Goal: Task Accomplishment & Management: Manage account settings

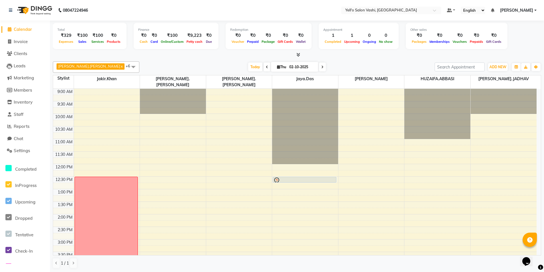
scroll to position [59, 0]
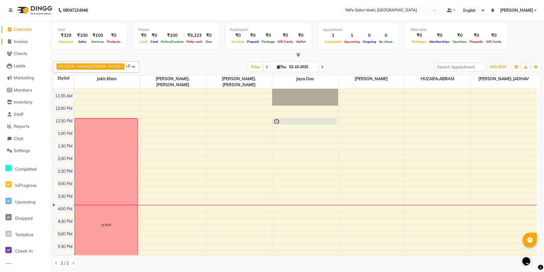
click at [24, 42] on span "Invoice" at bounding box center [21, 41] width 14 height 5
select select "9011"
select select "service"
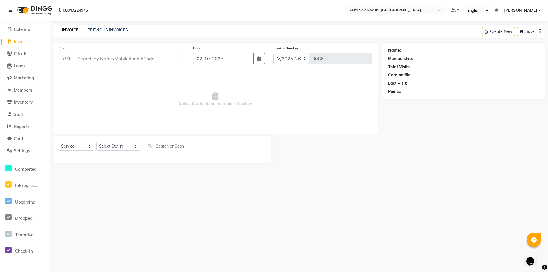
click at [88, 58] on input "Client" at bounding box center [129, 58] width 110 height 11
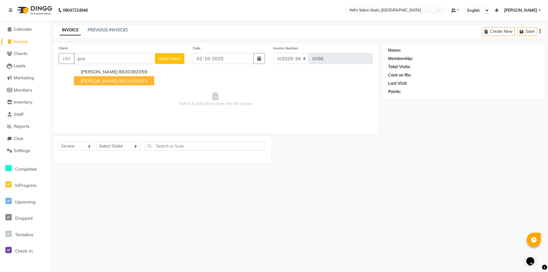
click at [122, 81] on ngb-highlight "9921124323" at bounding box center [133, 81] width 29 height 6
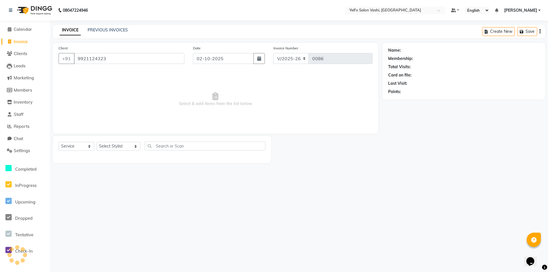
type input "9921124323"
click at [117, 147] on select "Select Stylist [PERSON_NAME] [PERSON_NAME].[PERSON_NAME].khan Jaya.Das Kajal [P…" at bounding box center [118, 146] width 44 height 9
select select "91613"
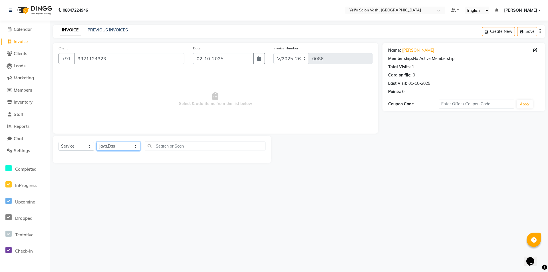
click at [96, 142] on select "Select Stylist [PERSON_NAME] [PERSON_NAME].[PERSON_NAME].khan Jaya.Das Kajal [P…" at bounding box center [118, 146] width 44 height 9
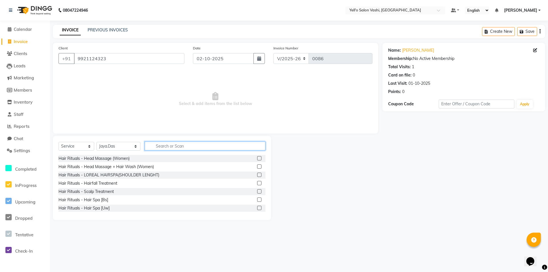
click at [171, 144] on input "text" at bounding box center [205, 146] width 121 height 9
type input "basic c"
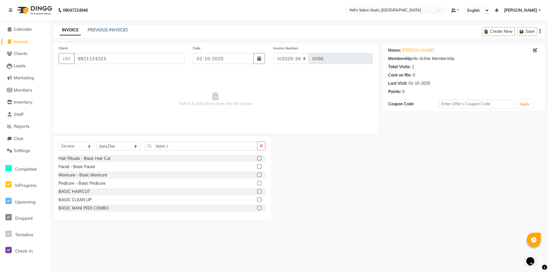
click at [257, 199] on label at bounding box center [259, 200] width 4 height 4
click at [257, 199] on input "checkbox" at bounding box center [259, 200] width 4 height 4
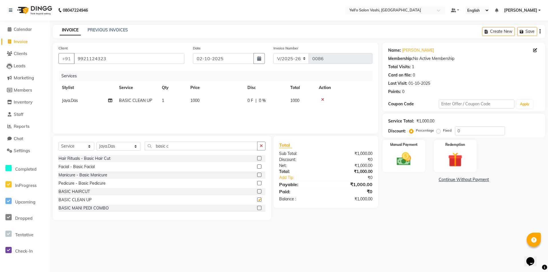
checkbox input "false"
click at [408, 149] on div "Manual Payment" at bounding box center [404, 156] width 45 height 34
click at [471, 180] on span "ONLINE" at bounding box center [468, 180] width 15 height 7
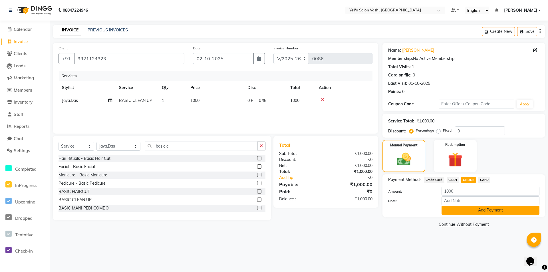
click at [478, 211] on button "Add Payment" at bounding box center [491, 210] width 98 height 9
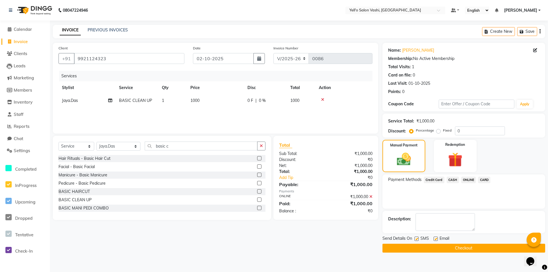
click at [437, 249] on button "Checkout" at bounding box center [464, 248] width 163 height 9
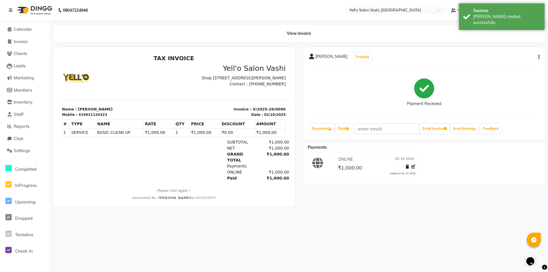
select select "service"
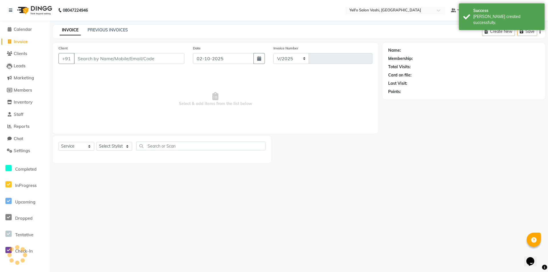
select select "9011"
type input "0087"
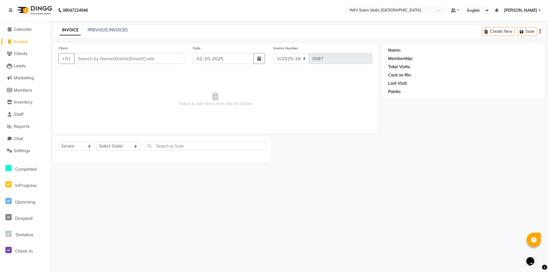
click at [175, 61] on input "Client" at bounding box center [129, 58] width 110 height 11
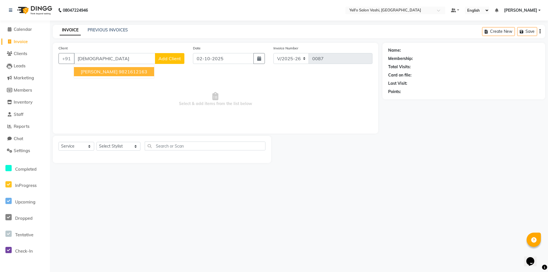
click at [119, 70] on ngb-highlight "9821612163" at bounding box center [133, 72] width 29 height 6
type input "9821612163"
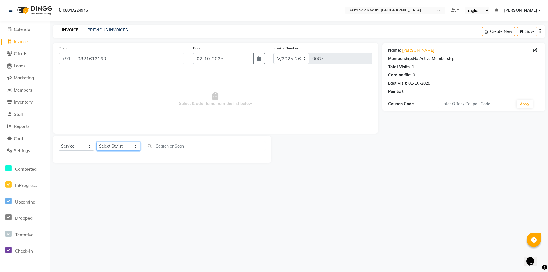
click at [123, 148] on select "Select Stylist [PERSON_NAME] [PERSON_NAME].[PERSON_NAME].khan Jaya.Das Kajal [P…" at bounding box center [118, 146] width 44 height 9
select select "91613"
click at [96, 142] on select "Select Stylist [PERSON_NAME] [PERSON_NAME].[PERSON_NAME].khan Jaya.Das Kajal [P…" at bounding box center [118, 146] width 44 height 9
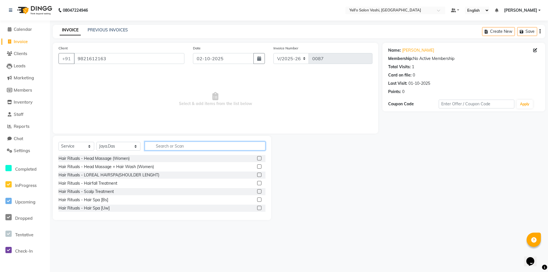
click at [181, 146] on input "text" at bounding box center [205, 146] width 121 height 9
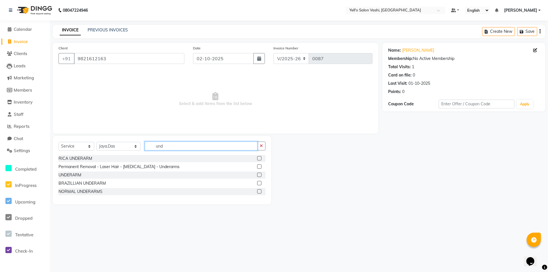
type input "und"
click at [259, 193] on label at bounding box center [259, 191] width 4 height 4
click at [259, 193] on input "checkbox" at bounding box center [259, 192] width 4 height 4
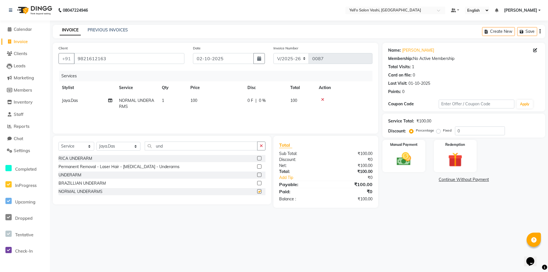
checkbox input "false"
click at [262, 147] on icon "button" at bounding box center [261, 146] width 3 height 4
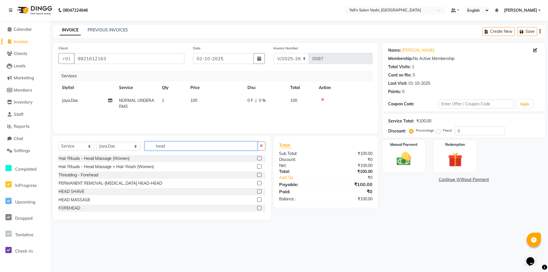
type input "head"
click at [257, 198] on label at bounding box center [259, 200] width 4 height 4
click at [257, 198] on input "checkbox" at bounding box center [259, 200] width 4 height 4
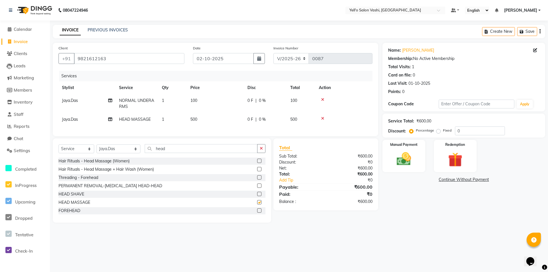
checkbox input "false"
click at [522, 32] on icon "button" at bounding box center [523, 32] width 6 height 4
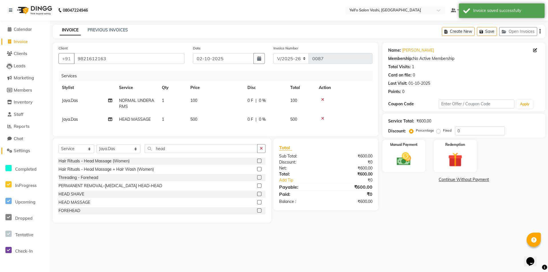
click at [28, 151] on span "Settings" at bounding box center [22, 150] width 16 height 5
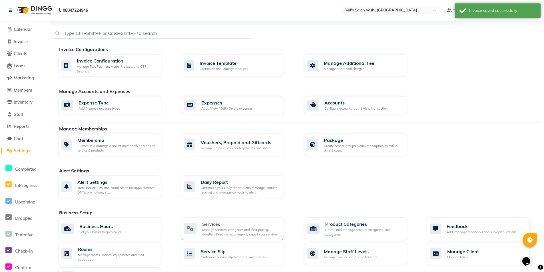
click at [227, 228] on div "Manage services, categories and their pricing, duration. Print menu, or import,…" at bounding box center [240, 232] width 77 height 9
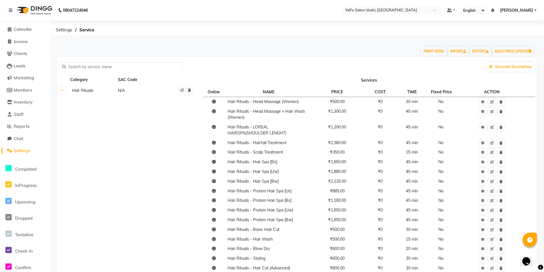
click at [65, 92] on th at bounding box center [62, 186] width 11 height 202
click at [63, 91] on icon at bounding box center [62, 89] width 3 height 3
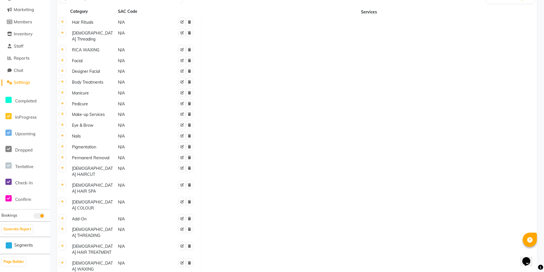
scroll to position [154, 0]
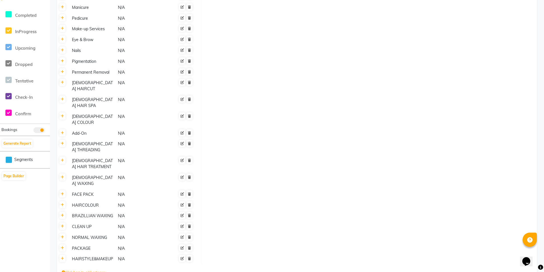
click at [65, 271] on icon at bounding box center [63, 272] width 3 height 3
click at [81, 269] on input at bounding box center [87, 273] width 50 height 9
type input "m"
type input "MASSAGE"
click at [171, 272] on icon "submit" at bounding box center [169, 273] width 3 height 3
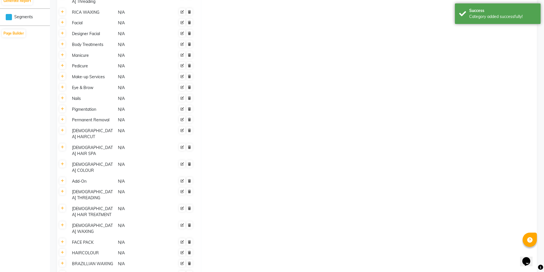
scroll to position [354, 0]
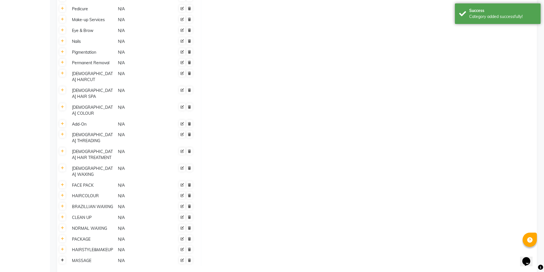
click at [62, 259] on icon at bounding box center [62, 260] width 3 height 3
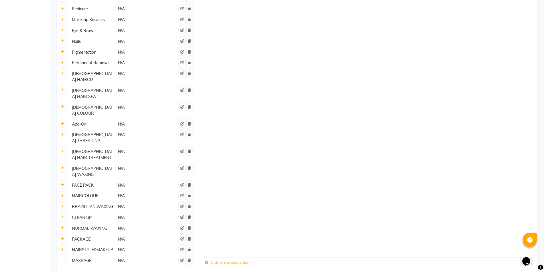
click at [207, 261] on icon at bounding box center [206, 262] width 3 height 3
click at [255, 259] on input at bounding box center [249, 263] width 56 height 9
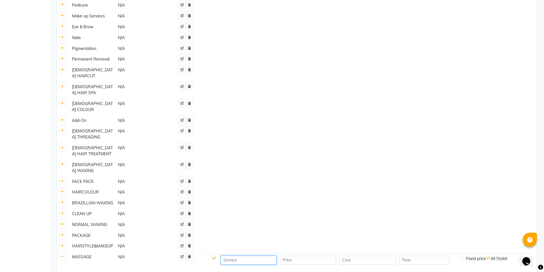
scroll to position [361, 0]
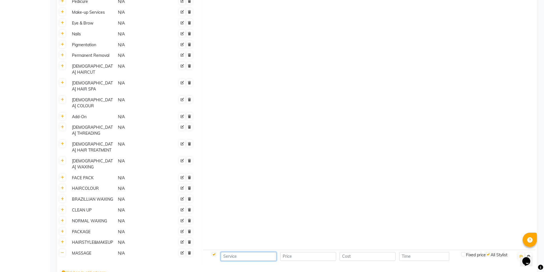
click at [235, 252] on input at bounding box center [249, 256] width 56 height 9
type input "FACE MASSAGE"
click at [312, 252] on input "number" at bounding box center [308, 256] width 56 height 9
type input "500"
click at [448, 252] on input "number" at bounding box center [424, 256] width 50 height 9
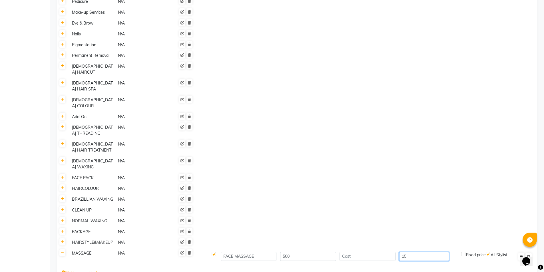
type input "15"
click at [521, 255] on icon "button" at bounding box center [521, 256] width 3 height 3
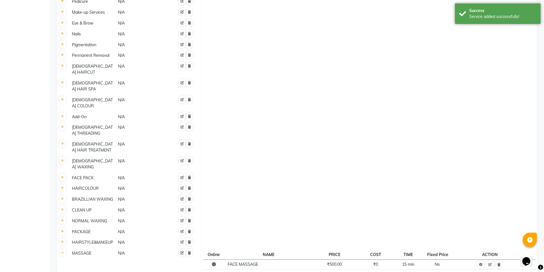
scroll to position [380, 0]
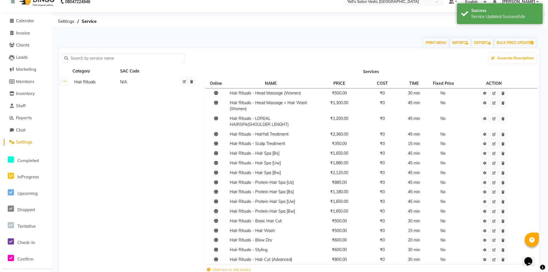
scroll to position [0, 0]
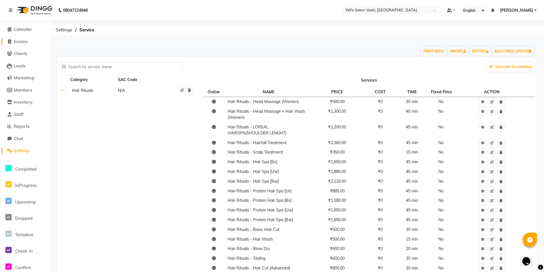
click at [27, 43] on span "Invoice" at bounding box center [21, 41] width 14 height 5
select select "9011"
select select "service"
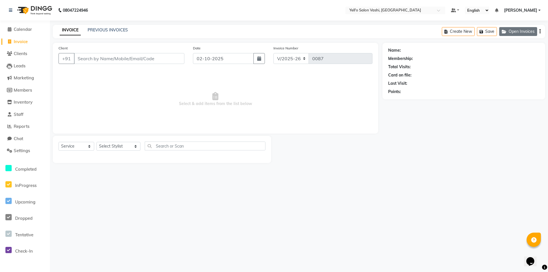
click at [511, 32] on button "Open Invoices" at bounding box center [518, 31] width 38 height 9
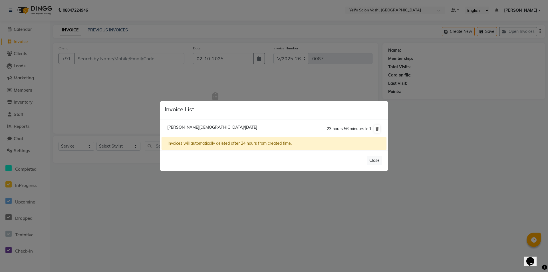
click at [190, 125] on span "[PERSON_NAME][DEMOGRAPHIC_DATA]/[DATE]" at bounding box center [212, 127] width 90 height 5
type input "9821612163"
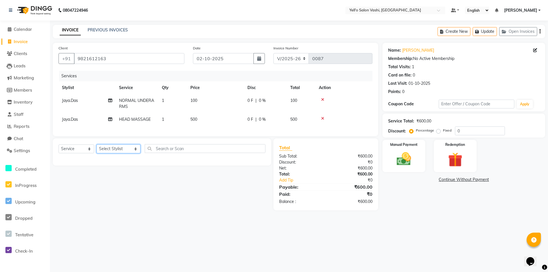
click at [123, 152] on select "Select Stylist [PERSON_NAME] [PERSON_NAME].[PERSON_NAME].khan Jaya.Das Kajal [P…" at bounding box center [118, 148] width 44 height 9
select select "91613"
click at [96, 149] on select "Select Stylist [PERSON_NAME] [PERSON_NAME].[PERSON_NAME].khan Jaya.Das Kajal [P…" at bounding box center [118, 148] width 44 height 9
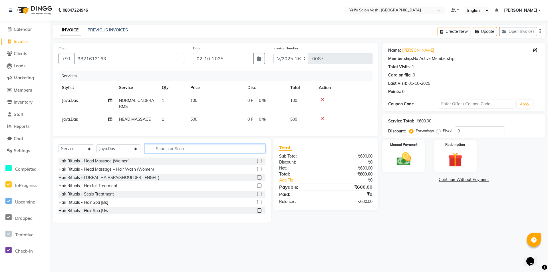
click at [166, 151] on input "text" at bounding box center [205, 148] width 121 height 9
type input "FACE"
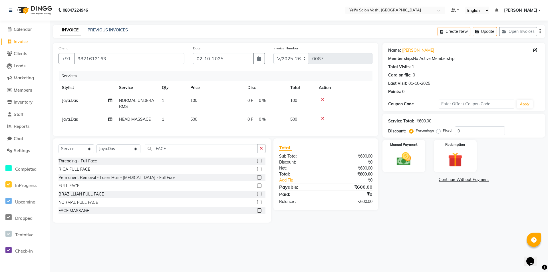
click at [257, 213] on label at bounding box center [259, 210] width 4 height 4
click at [257, 213] on input "checkbox" at bounding box center [259, 211] width 4 height 4
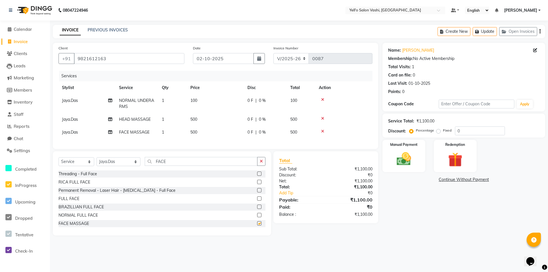
checkbox input "false"
click at [411, 154] on img at bounding box center [404, 158] width 25 height 17
click at [456, 178] on span "CASH" at bounding box center [453, 180] width 12 height 7
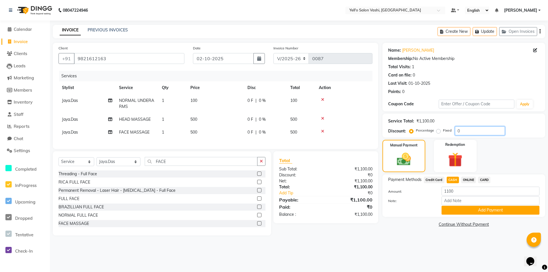
click at [466, 130] on input "0" at bounding box center [480, 130] width 50 height 9
type input "100"
click at [443, 131] on label "Fixed" at bounding box center [447, 130] width 9 height 5
click at [438, 131] on input "Fixed" at bounding box center [440, 130] width 4 height 4
radio input "true"
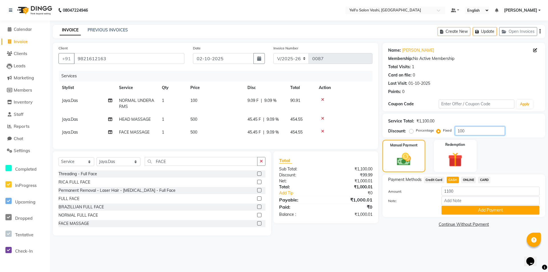
click at [468, 130] on input "100" at bounding box center [480, 130] width 50 height 9
type input "1"
type input "300"
click at [458, 212] on button "Add Payment" at bounding box center [491, 210] width 98 height 9
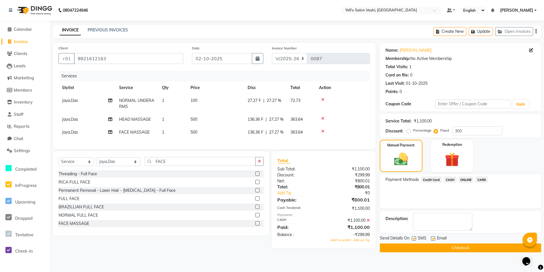
click at [415, 237] on label at bounding box center [414, 238] width 4 height 4
click at [415, 237] on input "checkbox" at bounding box center [414, 239] width 4 height 4
checkbox input "false"
click at [435, 239] on label at bounding box center [433, 238] width 4 height 4
click at [434, 239] on input "checkbox" at bounding box center [433, 239] width 4 height 4
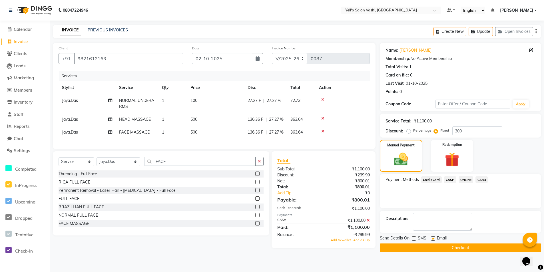
checkbox input "false"
click at [437, 245] on button "Checkout" at bounding box center [460, 248] width 161 height 9
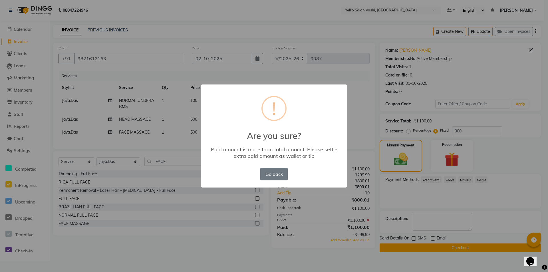
click at [498, 200] on div "× ! Are you sure? Paid amount is more than total amount. Please settle extra pa…" at bounding box center [274, 136] width 548 height 272
click at [279, 168] on button "Go back" at bounding box center [273, 174] width 27 height 13
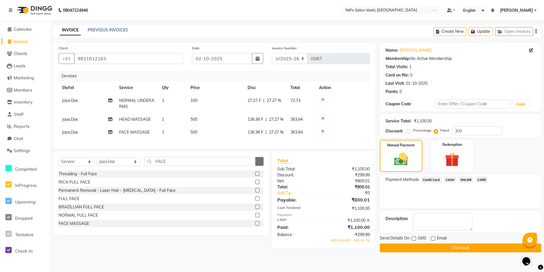
click at [262, 166] on button "button" at bounding box center [259, 161] width 8 height 9
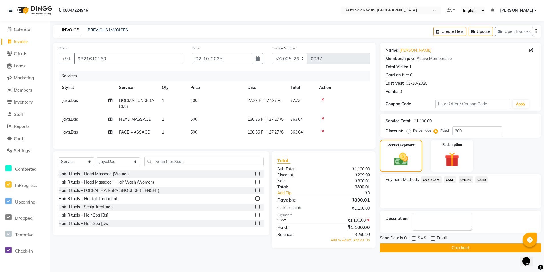
click at [323, 133] on icon at bounding box center [322, 131] width 3 height 4
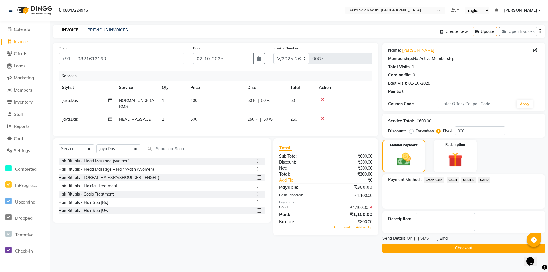
click at [322, 118] on icon at bounding box center [322, 118] width 3 height 4
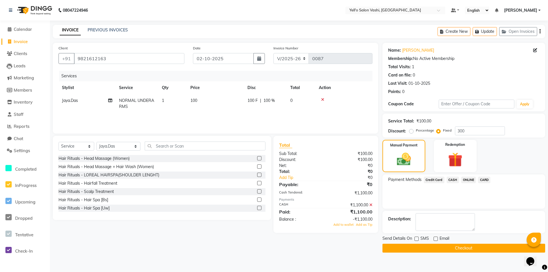
click at [321, 101] on icon at bounding box center [322, 100] width 3 height 4
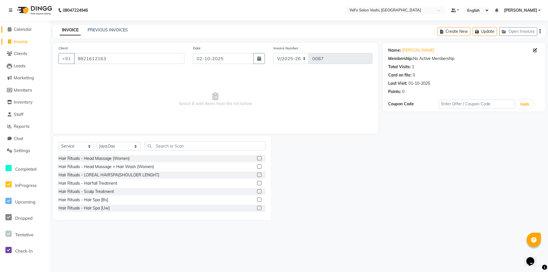
click at [24, 28] on span "Calendar" at bounding box center [23, 29] width 18 height 5
click at [167, 145] on input "text" at bounding box center [205, 146] width 121 height 9
type input "HEAD"
click at [257, 200] on label at bounding box center [259, 200] width 4 height 4
click at [257, 200] on input "checkbox" at bounding box center [259, 200] width 4 height 4
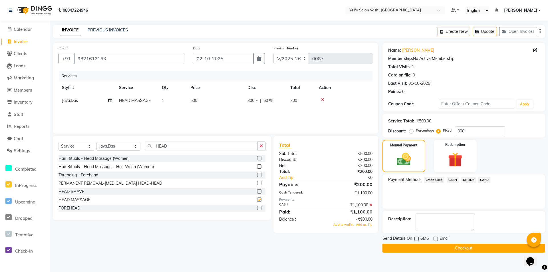
checkbox input "false"
click at [372, 204] on icon at bounding box center [370, 205] width 3 height 4
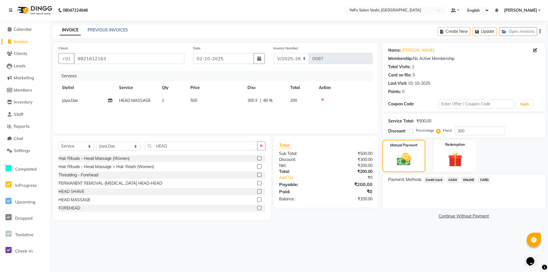
click at [191, 152] on div "Select Service Product Membership Package Voucher Prepaid Gift Card Select Styl…" at bounding box center [162, 148] width 207 height 13
click at [191, 147] on input "HEAD" at bounding box center [201, 146] width 113 height 9
type input "H"
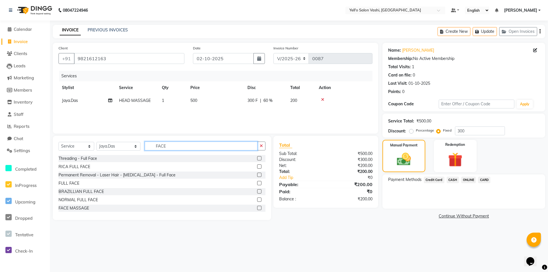
type input "FACE"
click at [257, 208] on label at bounding box center [259, 208] width 4 height 4
click at [257, 208] on input "checkbox" at bounding box center [259, 208] width 4 height 4
checkbox input "false"
click at [261, 148] on icon "button" at bounding box center [261, 146] width 3 height 4
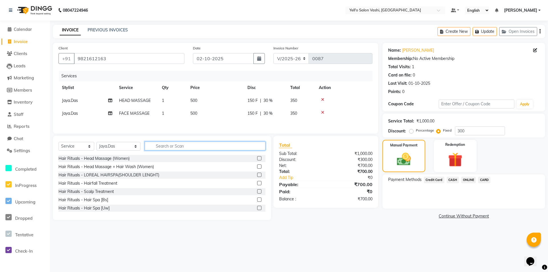
click at [187, 146] on input "text" at bounding box center [205, 146] width 121 height 9
type input "U"
type input "R"
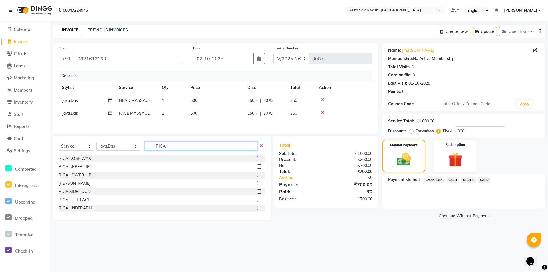
type input "RICA"
click at [257, 210] on label at bounding box center [259, 208] width 4 height 4
click at [257, 210] on input "checkbox" at bounding box center [259, 208] width 4 height 4
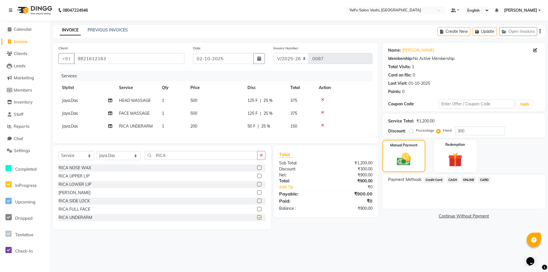
checkbox input "false"
click at [454, 179] on span "CASH" at bounding box center [453, 180] width 12 height 7
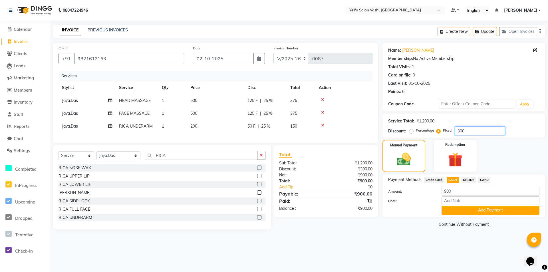
click at [476, 130] on input "300" at bounding box center [480, 130] width 50 height 9
type input "3"
type input "4"
type input "400"
click at [462, 212] on button "Add Payment" at bounding box center [491, 210] width 98 height 9
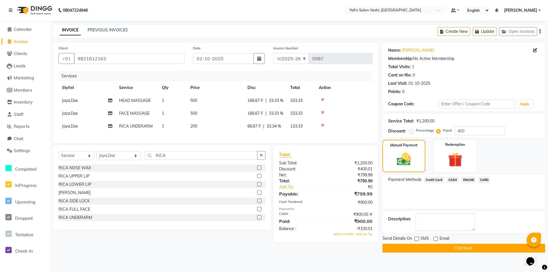
click at [372, 216] on icon at bounding box center [370, 214] width 3 height 4
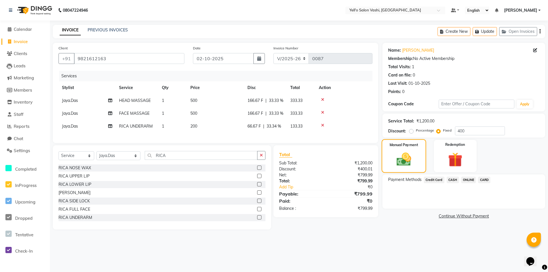
click at [407, 161] on img at bounding box center [404, 159] width 24 height 17
click at [454, 178] on span "CASH" at bounding box center [453, 180] width 12 height 7
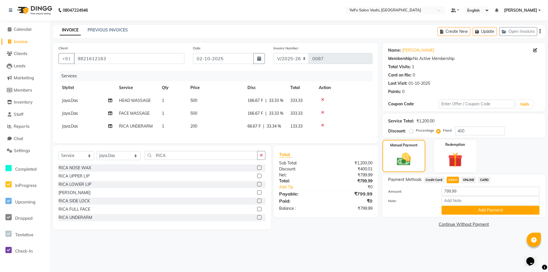
click at [461, 225] on link "Continue Without Payment" at bounding box center [464, 225] width 160 height 6
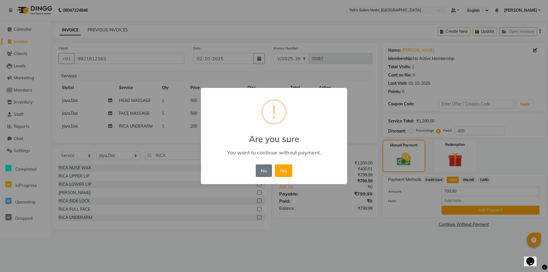
click at [460, 232] on div "× ! Are you sure You want to continue without payment. No No Yes" at bounding box center [274, 136] width 548 height 272
click at [268, 171] on button "No" at bounding box center [264, 170] width 16 height 13
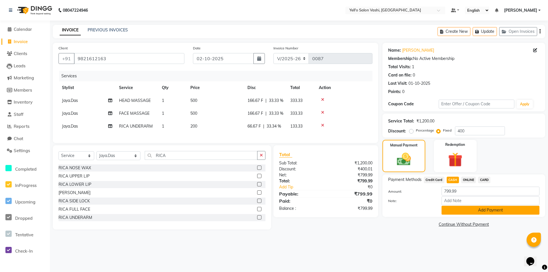
click at [472, 212] on button "Add Payment" at bounding box center [491, 210] width 98 height 9
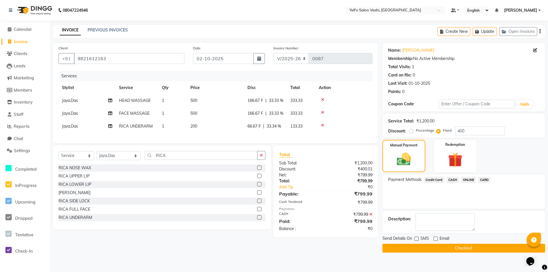
click at [453, 248] on button "Checkout" at bounding box center [464, 248] width 163 height 9
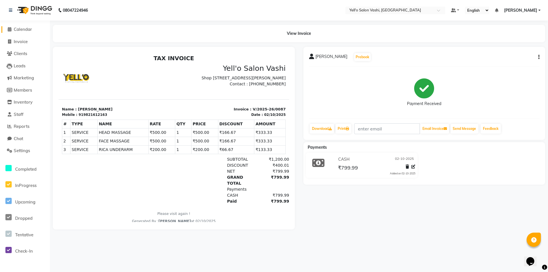
click at [19, 30] on span "Calendar" at bounding box center [23, 29] width 18 height 5
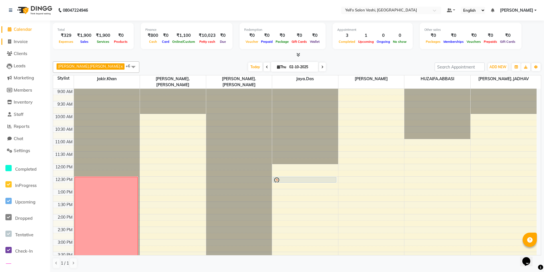
click at [28, 41] on span "Invoice" at bounding box center [21, 41] width 14 height 5
select select "9011"
select select "service"
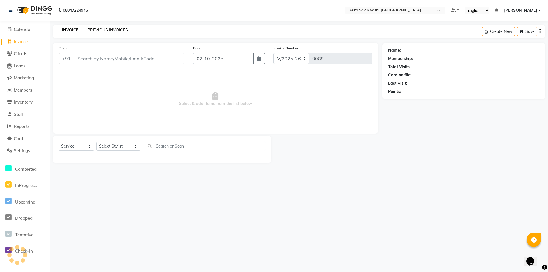
click at [115, 27] on link "PREVIOUS INVOICES" at bounding box center [108, 29] width 40 height 5
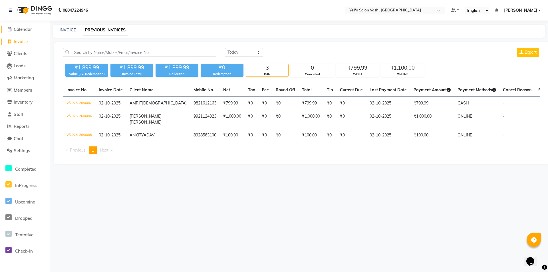
click at [26, 27] on span "Calendar" at bounding box center [23, 29] width 18 height 5
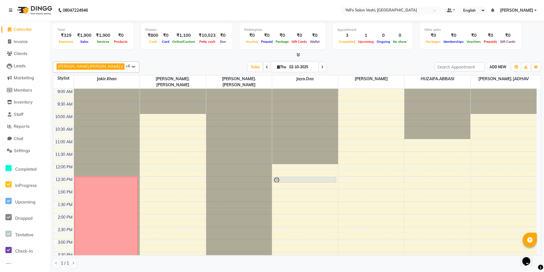
click at [497, 65] on span "ADD NEW" at bounding box center [497, 67] width 17 height 4
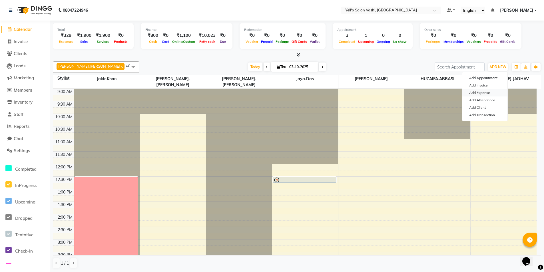
click at [488, 92] on link "Add Expense" at bounding box center [484, 92] width 45 height 7
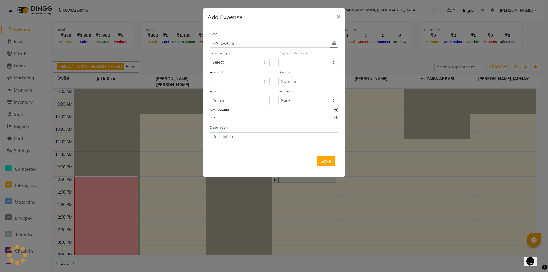
select select "1"
select select "8264"
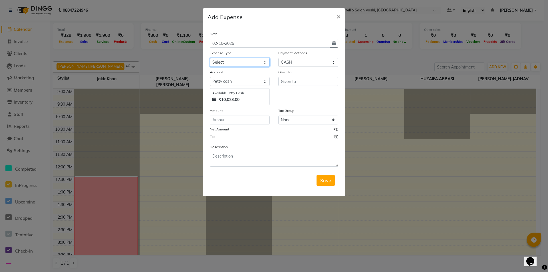
click at [212, 60] on select "Select Advance Salary Bank charges Car maintenance Cash transfer to bank Cash t…" at bounding box center [240, 62] width 60 height 9
select select "18"
click at [210, 58] on select "Select Advance Salary Bank charges Car maintenance Cash transfer to bank Cash t…" at bounding box center [240, 62] width 60 height 9
click at [313, 82] on input "text" at bounding box center [308, 81] width 60 height 9
type input "VIRAT WATER"
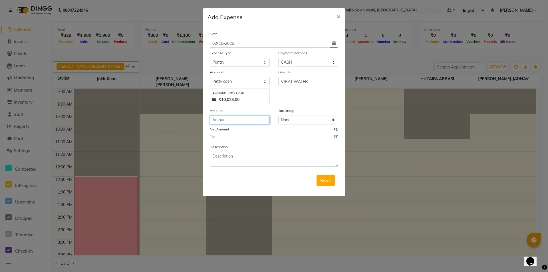
click at [243, 117] on input "number" at bounding box center [240, 120] width 60 height 9
type input "400"
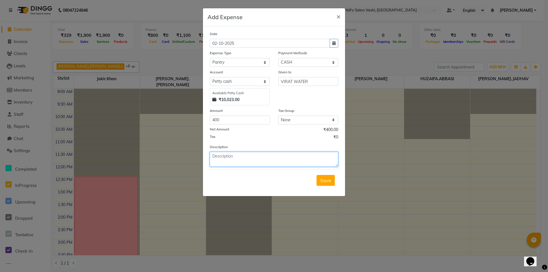
click at [238, 159] on textarea at bounding box center [274, 159] width 128 height 15
type textarea "WATER"
click at [326, 178] on span "Save" at bounding box center [325, 181] width 11 height 6
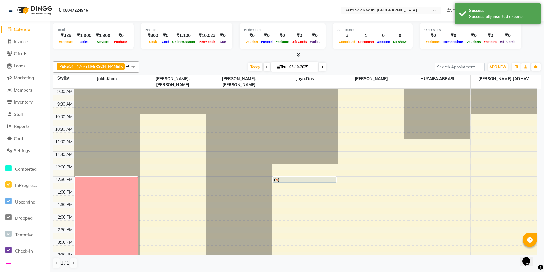
click at [66, 43] on span "Expenses" at bounding box center [65, 42] width 17 height 4
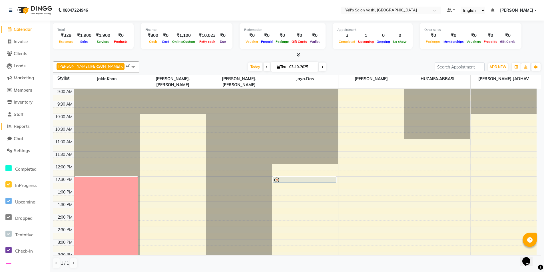
click at [24, 126] on span "Reports" at bounding box center [22, 126] width 16 height 5
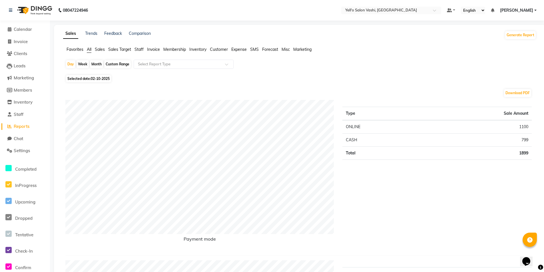
click at [238, 48] on span "Expense" at bounding box center [238, 49] width 15 height 5
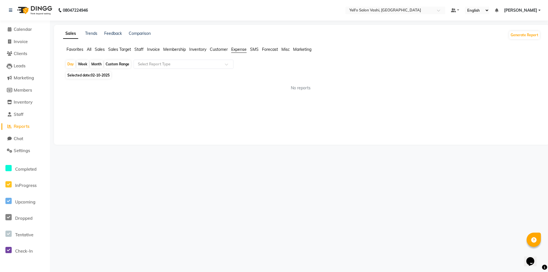
click at [96, 63] on div "Month" at bounding box center [96, 64] width 13 height 8
select select "10"
select select "2025"
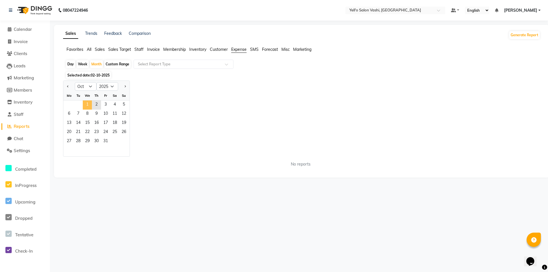
click at [89, 102] on span "1" at bounding box center [87, 104] width 9 height 9
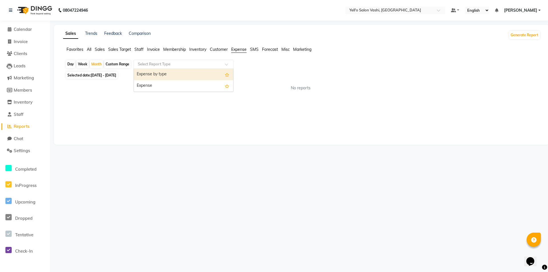
click at [194, 65] on input "text" at bounding box center [178, 64] width 82 height 6
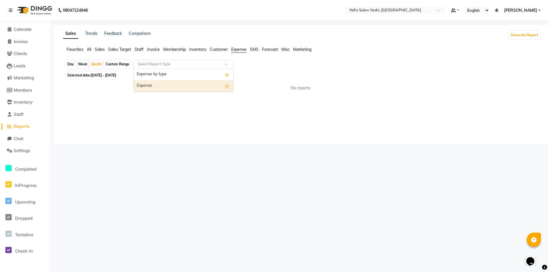
click at [192, 87] on div "Expense" at bounding box center [183, 85] width 99 height 11
select select "full_report"
select select "csv"
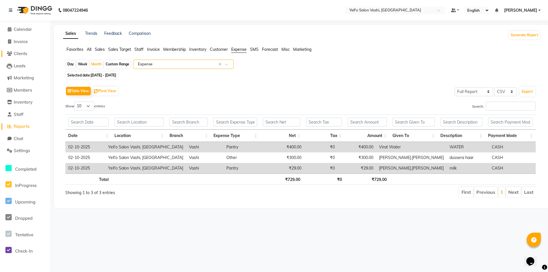
click at [18, 55] on span "Clients" at bounding box center [20, 53] width 13 height 5
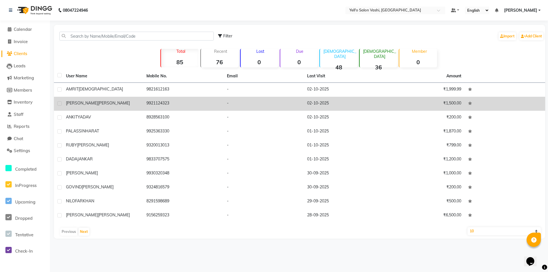
click at [98, 102] on span "[PERSON_NAME]" at bounding box center [114, 102] width 32 height 5
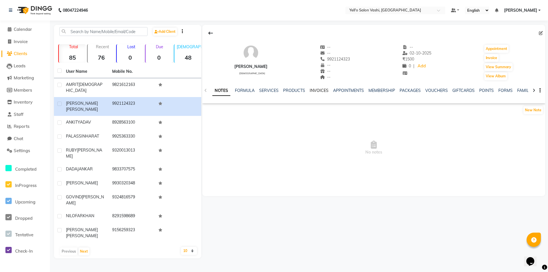
click at [316, 89] on link "INVOICES" at bounding box center [319, 90] width 19 height 5
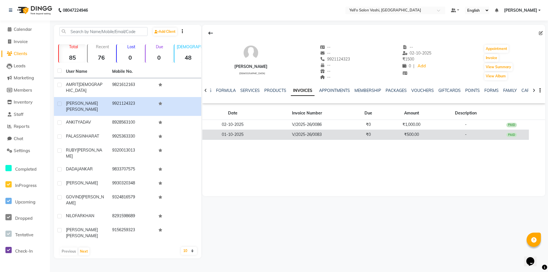
click at [379, 133] on td "₹0" at bounding box center [368, 135] width 35 height 10
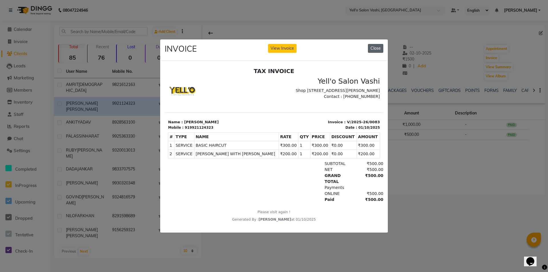
click at [368, 45] on button "Close" at bounding box center [375, 48] width 15 height 9
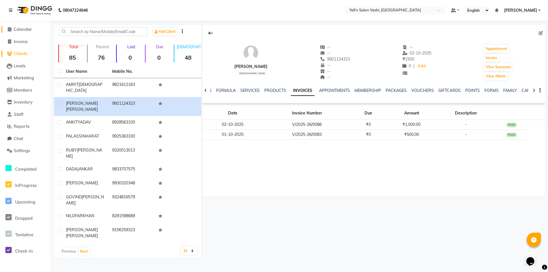
click at [18, 27] on span "Calendar" at bounding box center [23, 29] width 18 height 5
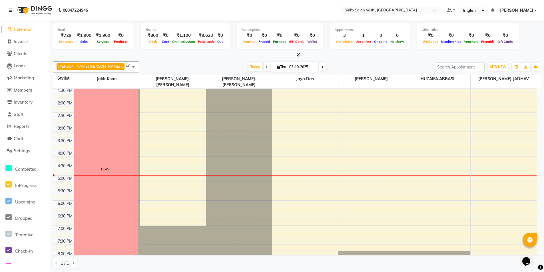
scroll to position [154, 0]
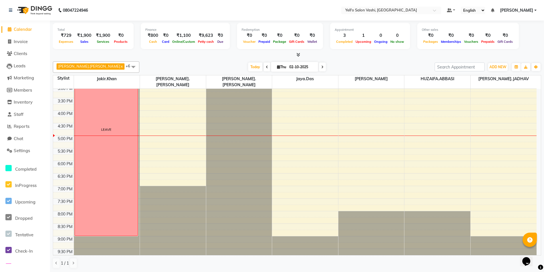
click at [321, 67] on icon at bounding box center [322, 66] width 2 height 3
type input "03-10-2025"
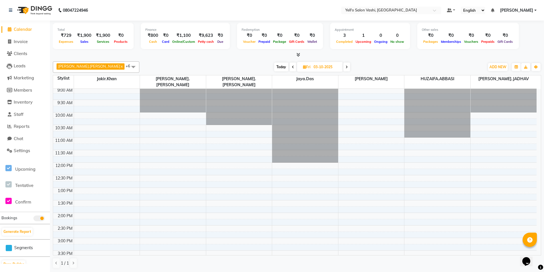
scroll to position [0, 0]
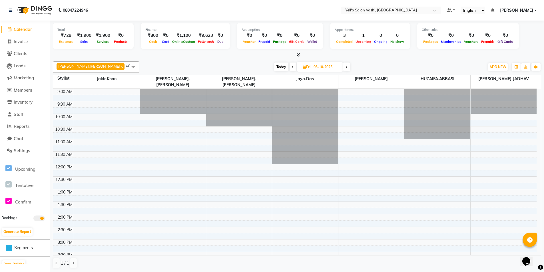
click at [108, 101] on td at bounding box center [305, 104] width 463 height 6
click at [118, 108] on div "9:00 AM 9:30 AM 10:00 AM 10:30 AM 11:00 AM 11:30 AM 12:00 PM 12:30 PM 1:00 PM 1…" at bounding box center [294, 252] width 483 height 326
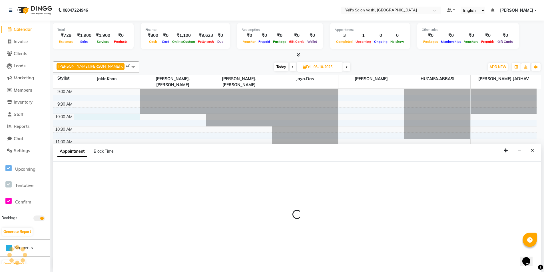
select select "91610"
select select "tentative"
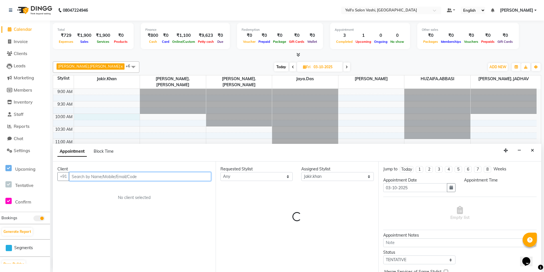
select select "600"
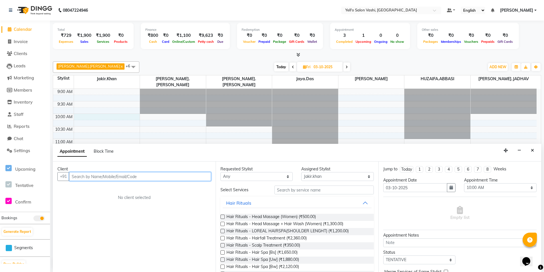
scroll to position [0, 0]
click at [110, 150] on span "Block Time" at bounding box center [104, 150] width 20 height 5
select select "91610"
select select "600"
select select "615"
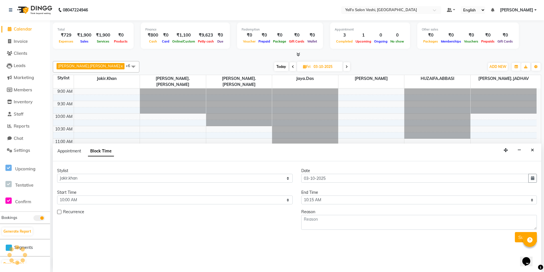
scroll to position [154, 0]
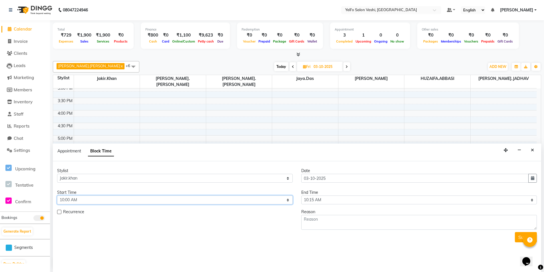
click at [168, 198] on select "Select 10:00 AM 10:15 AM 10:30 AM 10:45 AM 11:00 AM 11:15 AM 11:30 AM 11:45 AM …" at bounding box center [175, 200] width 236 height 9
select select "660"
click at [57, 196] on select "Select 10:00 AM 10:15 AM 10:30 AM 10:45 AM 11:00 AM 11:15 AM 11:30 AM 11:45 AM …" at bounding box center [175, 200] width 236 height 9
click at [331, 202] on select "Select 10:00 AM 10:15 AM 10:30 AM 10:45 AM 11:00 AM 11:15 AM 11:30 AM 11:45 AM …" at bounding box center [419, 200] width 236 height 9
select select "1200"
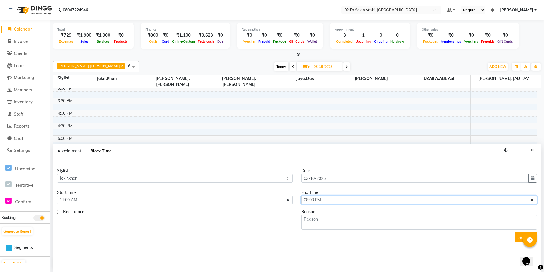
click at [301, 196] on select "Select 10:00 AM 10:15 AM 10:30 AM 10:45 AM 11:00 AM 11:15 AM 11:30 AM 11:45 AM …" at bounding box center [419, 200] width 236 height 9
click at [313, 219] on textarea at bounding box center [419, 222] width 236 height 15
type textarea "LEAVE"
click at [516, 235] on button "Submit" at bounding box center [526, 237] width 22 height 10
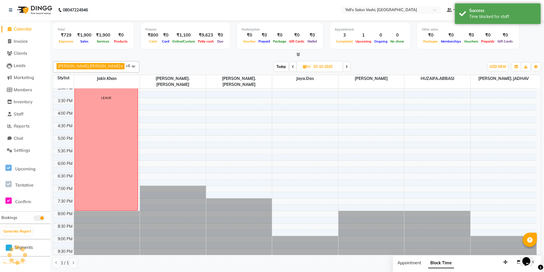
scroll to position [0, 0]
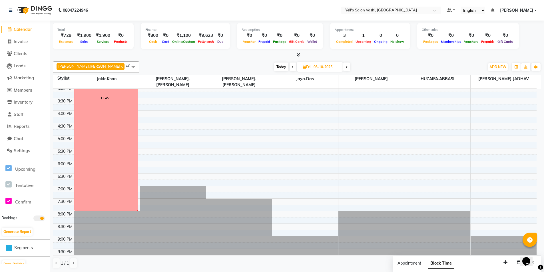
click at [289, 64] on span at bounding box center [292, 67] width 7 height 9
type input "02-10-2025"
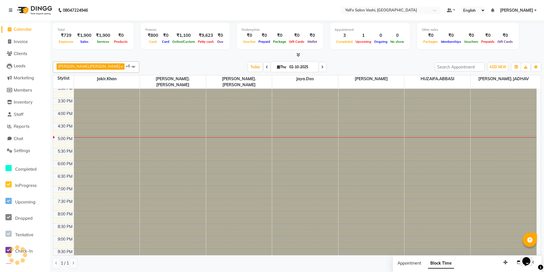
scroll to position [154, 0]
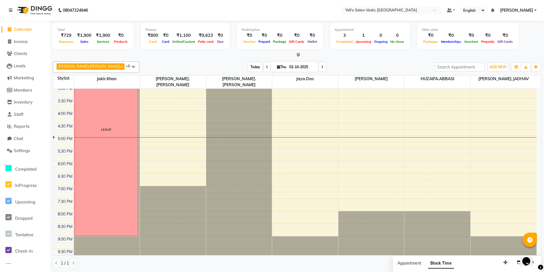
click at [248, 67] on span "Today" at bounding box center [255, 67] width 14 height 9
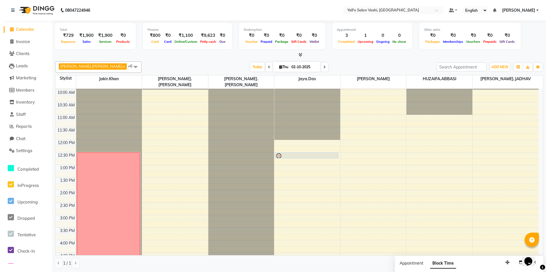
scroll to position [57, 0]
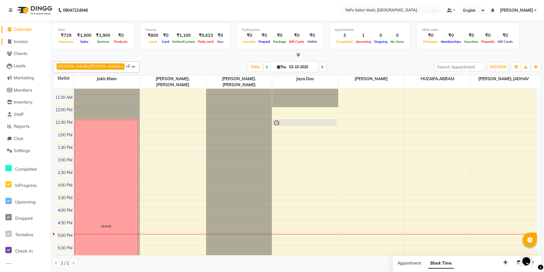
click at [20, 42] on span "Invoice" at bounding box center [21, 41] width 14 height 5
select select "9011"
select select "service"
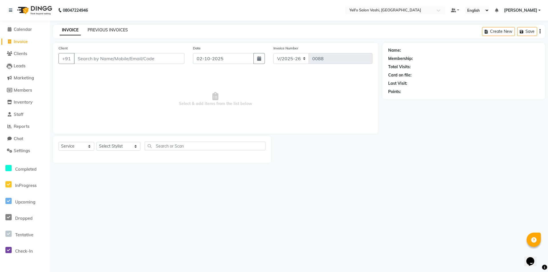
click at [109, 29] on link "PREVIOUS INVOICES" at bounding box center [108, 29] width 40 height 5
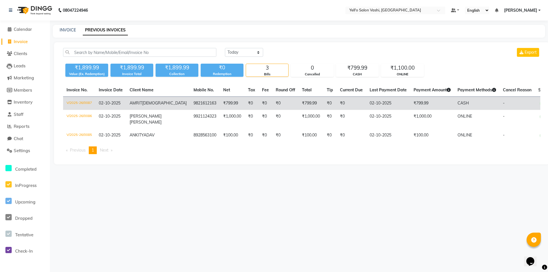
click at [190, 105] on td "9821612163" at bounding box center [205, 103] width 30 height 13
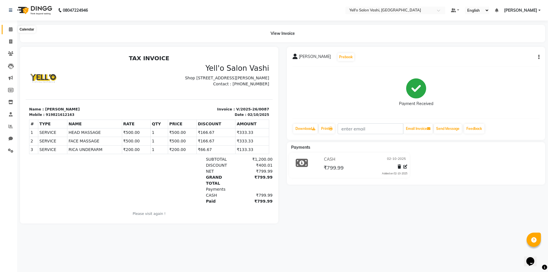
click at [15, 29] on span at bounding box center [11, 29] width 10 height 7
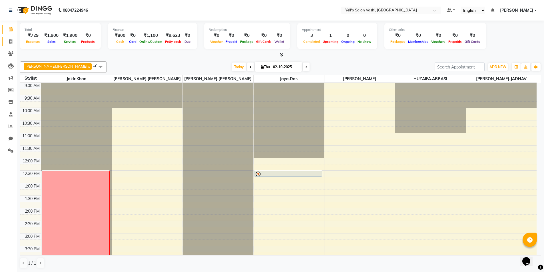
click at [12, 41] on icon at bounding box center [10, 41] width 3 height 4
select select "9011"
select select "service"
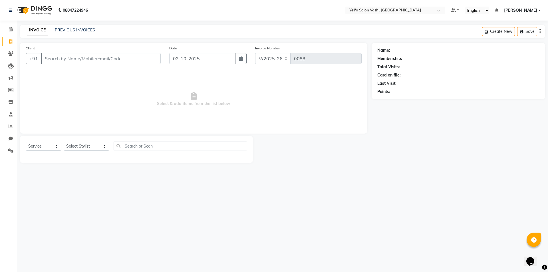
click at [62, 57] on input "Client" at bounding box center [101, 58] width 120 height 11
type input "9892752414"
click at [148, 58] on span "Add Client" at bounding box center [146, 59] width 23 height 6
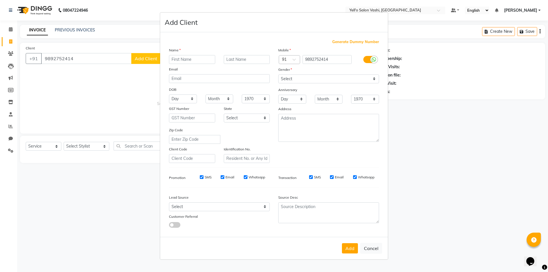
click at [191, 60] on input "text" at bounding box center [192, 59] width 46 height 9
type input "HANSIKA"
click at [232, 60] on input "text" at bounding box center [247, 59] width 46 height 9
type input "[DEMOGRAPHIC_DATA]"
click at [365, 82] on select "Select Male Female Other Prefer Not To Say" at bounding box center [328, 79] width 101 height 9
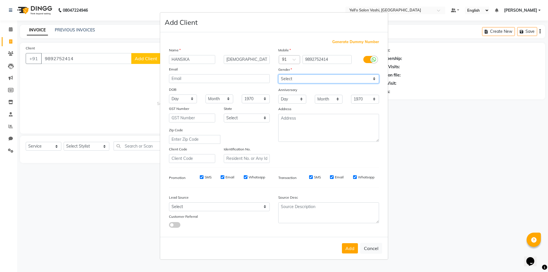
select select "female"
click at [278, 75] on select "Select Male Female Other Prefer Not To Say" at bounding box center [328, 79] width 101 height 9
click at [199, 206] on select "Select Walk-in Referral Internet Friend Word of Mouth Advertisement Facebook Ju…" at bounding box center [219, 206] width 101 height 9
select select "57408"
click at [169, 202] on select "Select Walk-in Referral Internet Friend Word of Mouth Advertisement Facebook Ju…" at bounding box center [219, 206] width 101 height 9
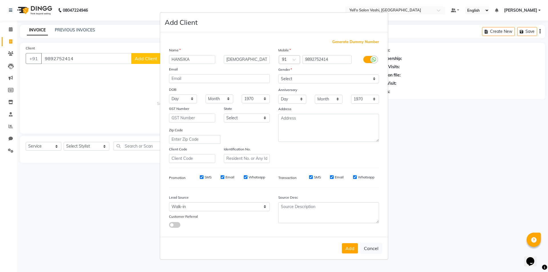
click at [350, 255] on div "Add Cancel" at bounding box center [274, 248] width 228 height 23
click at [350, 251] on button "Add" at bounding box center [350, 248] width 16 height 10
select select
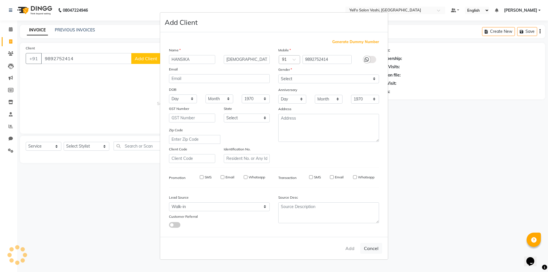
select select
checkbox input "false"
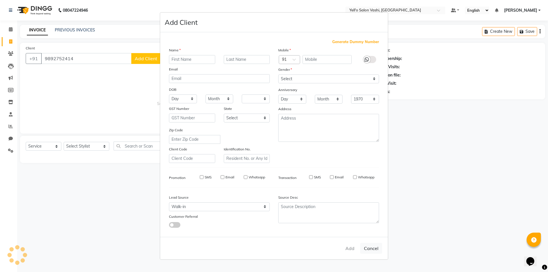
checkbox input "false"
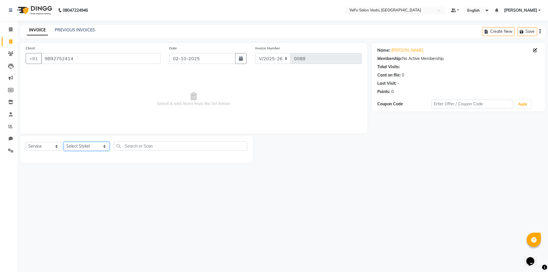
click at [76, 147] on select "Select Stylist [PERSON_NAME] [PERSON_NAME].[PERSON_NAME].khan Jaya.Das Kajal [P…" at bounding box center [87, 146] width 46 height 9
click at [64, 142] on select "Select Stylist [PERSON_NAME] [PERSON_NAME].[PERSON_NAME].khan Jaya.Das Kajal [P…" at bounding box center [87, 146] width 46 height 9
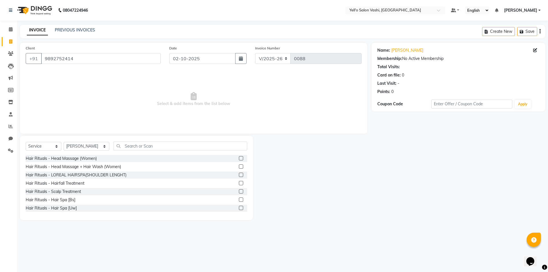
click at [92, 142] on div "Select Service Product Membership Package Voucher Prepaid Gift Card Select Styl…" at bounding box center [137, 148] width 222 height 13
click at [88, 146] on select "Select Stylist [PERSON_NAME] [PERSON_NAME].[PERSON_NAME].khan Jaya.Das Kajal [P…" at bounding box center [87, 146] width 46 height 9
select select "91952"
click at [64, 142] on select "Select Stylist [PERSON_NAME] [PERSON_NAME].[PERSON_NAME].khan Jaya.Das Kajal [P…" at bounding box center [87, 146] width 46 height 9
click at [146, 147] on input "text" at bounding box center [181, 146] width 134 height 9
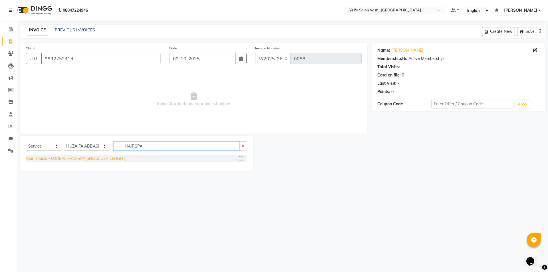
type input "HAIRSPA"
click at [41, 158] on div "Hair Rituals - LOREAL HAIRSPA(SHOULDER LENGHT)" at bounding box center [76, 159] width 101 height 6
checkbox input "false"
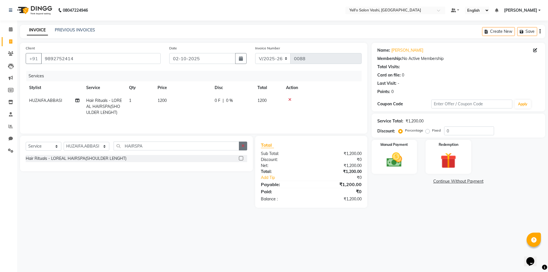
click at [245, 146] on icon "button" at bounding box center [243, 146] width 3 height 4
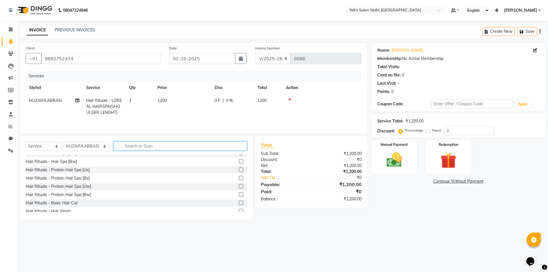
scroll to position [57, 0]
click at [62, 157] on div "Hair Rituals - Hair Spa [Bw]" at bounding box center [51, 159] width 51 height 6
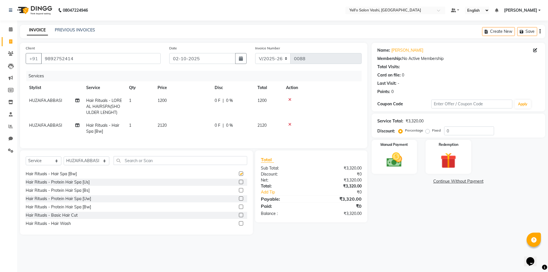
checkbox input "false"
click at [432, 132] on label "Fixed" at bounding box center [436, 130] width 9 height 5
click at [427, 132] on input "Fixed" at bounding box center [429, 130] width 4 height 4
radio input "true"
click at [456, 129] on input "0" at bounding box center [469, 130] width 50 height 9
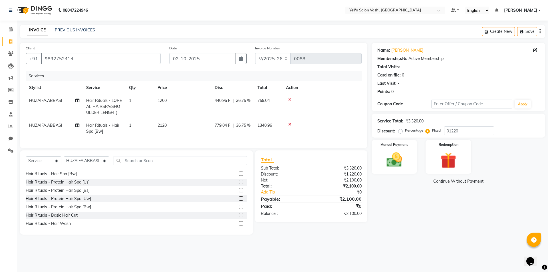
click at [291, 98] on icon at bounding box center [289, 100] width 3 height 4
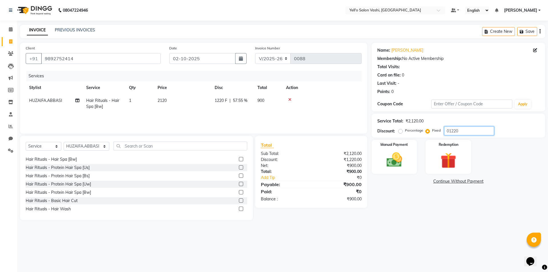
click at [474, 129] on input "01220" at bounding box center [469, 130] width 50 height 9
type input "0"
click at [165, 145] on input "text" at bounding box center [181, 146] width 134 height 9
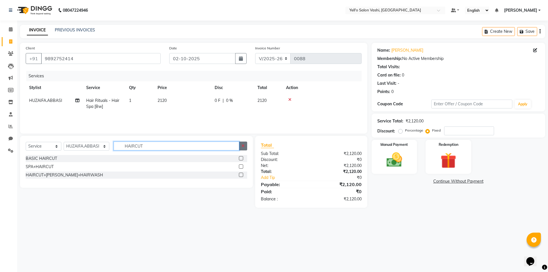
type input "HAIRCUT"
click at [240, 147] on button "button" at bounding box center [243, 146] width 8 height 9
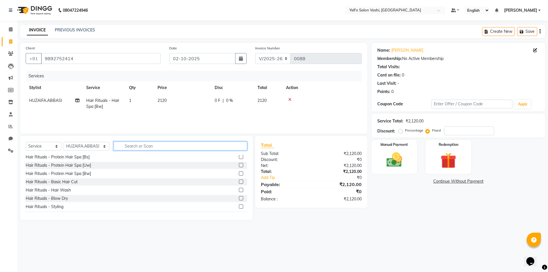
scroll to position [86, 0]
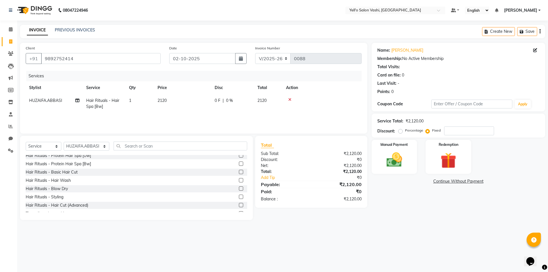
click at [108, 171] on div "Hair Rituals - Basic Hair Cut" at bounding box center [137, 172] width 222 height 7
click at [239, 172] on label at bounding box center [241, 172] width 4 height 4
click at [239, 172] on input "checkbox" at bounding box center [241, 172] width 4 height 4
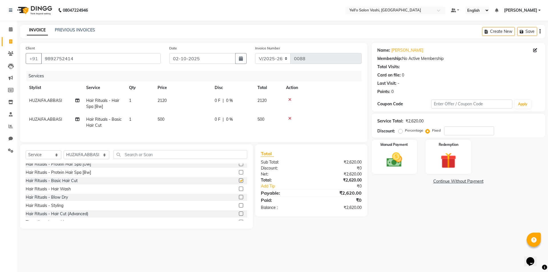
checkbox input "false"
click at [453, 130] on input "number" at bounding box center [469, 130] width 50 height 9
type input "520"
click at [204, 154] on input "text" at bounding box center [181, 154] width 134 height 9
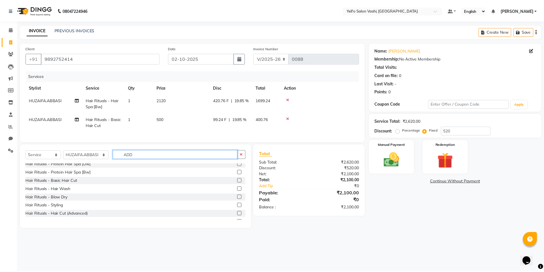
scroll to position [0, 0]
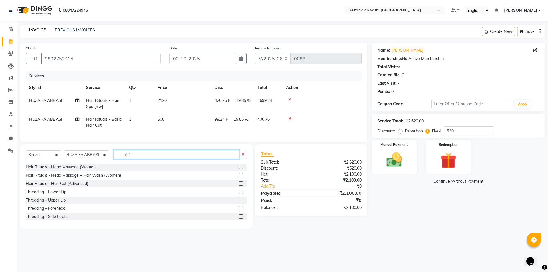
type input "A"
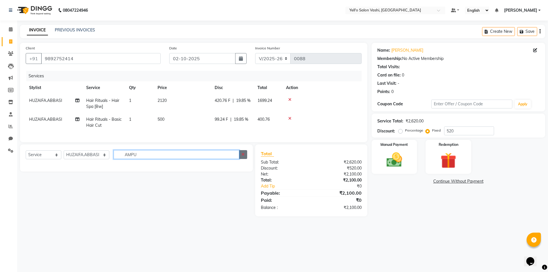
type input "AMPU"
click at [241, 156] on button "button" at bounding box center [243, 154] width 8 height 9
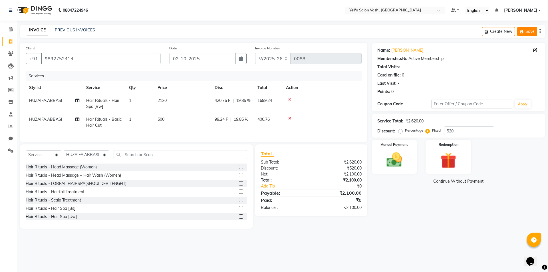
click at [521, 30] on icon "button" at bounding box center [523, 32] width 6 height 4
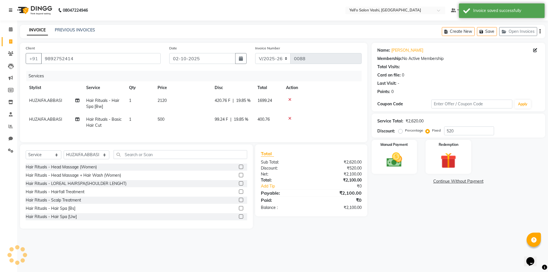
click at [14, 11] on link at bounding box center [12, 10] width 6 height 16
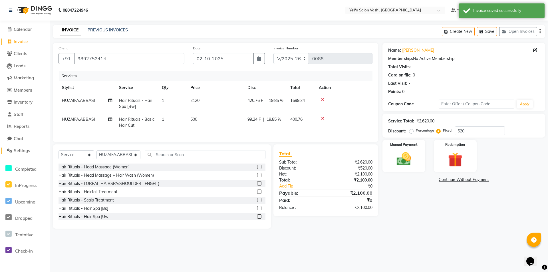
click at [19, 150] on span "Settings" at bounding box center [22, 150] width 16 height 5
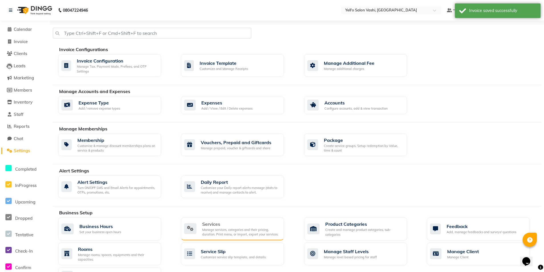
click at [242, 222] on div "Services" at bounding box center [240, 224] width 77 height 7
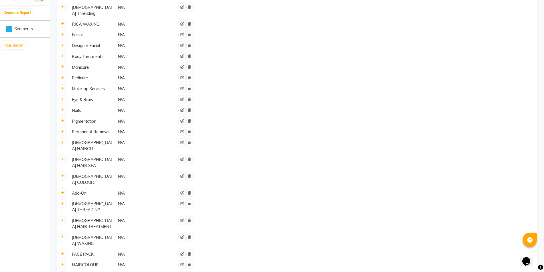
scroll to position [285, 0]
click at [64, 190] on icon at bounding box center [62, 191] width 3 height 3
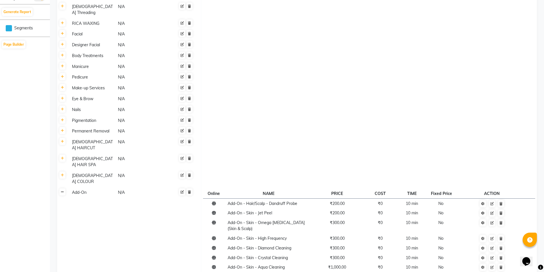
click at [64, 188] on link at bounding box center [62, 191] width 6 height 7
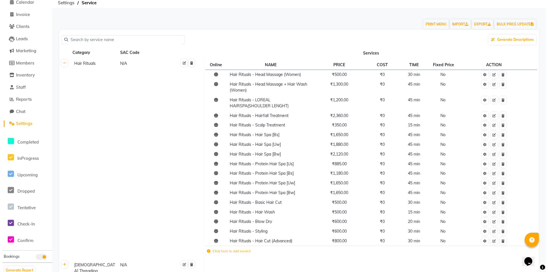
scroll to position [0, 0]
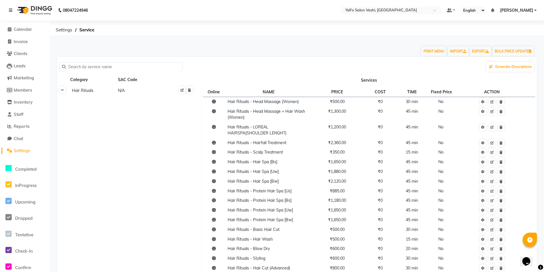
click at [61, 90] on icon at bounding box center [62, 89] width 3 height 3
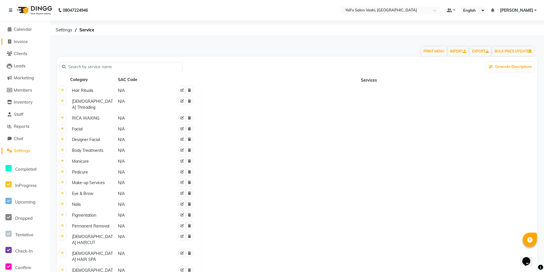
click at [20, 41] on span "Invoice" at bounding box center [21, 41] width 14 height 5
select select "9011"
select select "service"
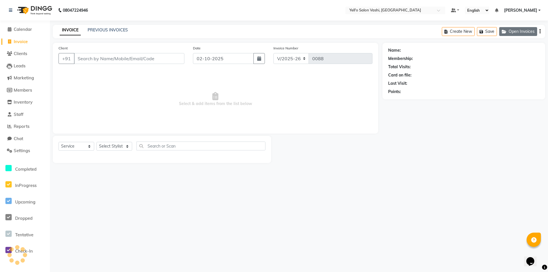
click at [520, 32] on button "Open Invoices" at bounding box center [518, 31] width 38 height 9
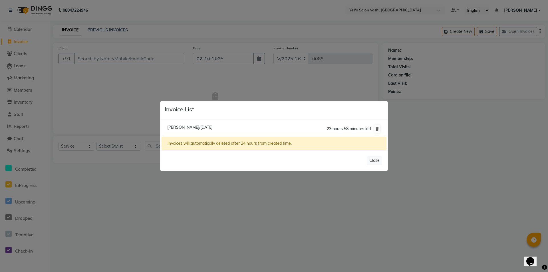
click at [202, 125] on span "Hansika Jain/02 October 2025" at bounding box center [189, 127] width 45 height 5
type input "9892752414"
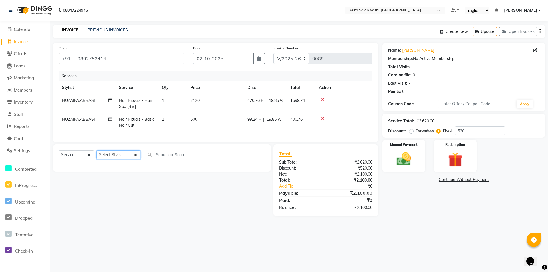
click at [123, 159] on select "Select Stylist [PERSON_NAME] [PERSON_NAME].[PERSON_NAME].khan Jaya.Das Kajal [P…" at bounding box center [118, 154] width 44 height 9
select select "91952"
click at [96, 155] on select "Select Stylist [PERSON_NAME] [PERSON_NAME].[PERSON_NAME].khan Jaya.Das Kajal [P…" at bounding box center [118, 154] width 44 height 9
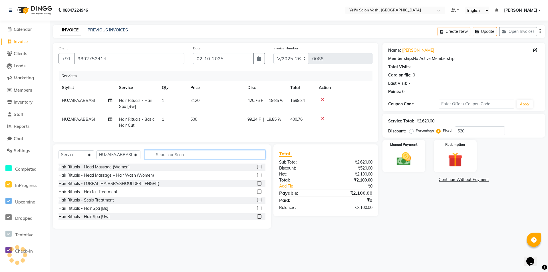
click at [155, 158] on input "text" at bounding box center [205, 154] width 121 height 9
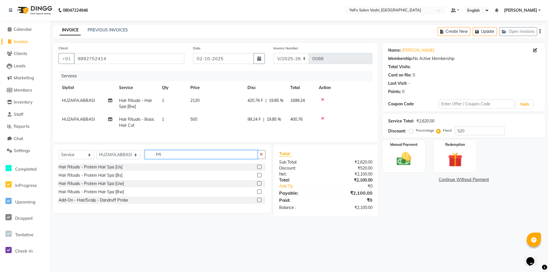
type input "PR"
click at [259, 202] on label at bounding box center [259, 200] width 4 height 4
click at [259, 202] on input "checkbox" at bounding box center [259, 200] width 4 height 4
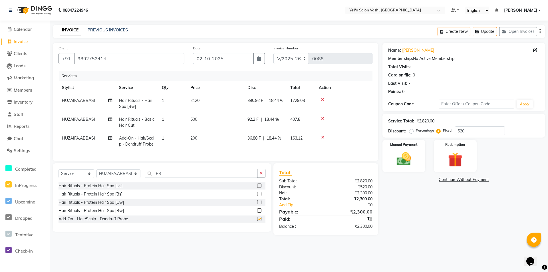
checkbox input "false"
click at [471, 126] on input "520" at bounding box center [480, 130] width 50 height 9
type input "5"
type input "2"
type input "720"
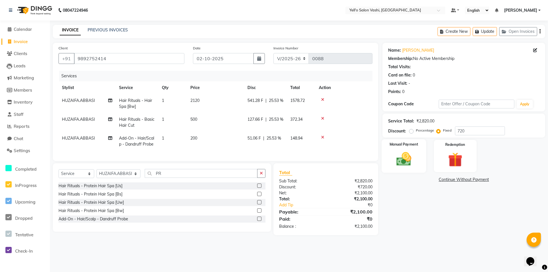
click at [409, 148] on div "Manual Payment" at bounding box center [404, 156] width 45 height 34
click at [468, 179] on span "ONLINE" at bounding box center [468, 180] width 15 height 7
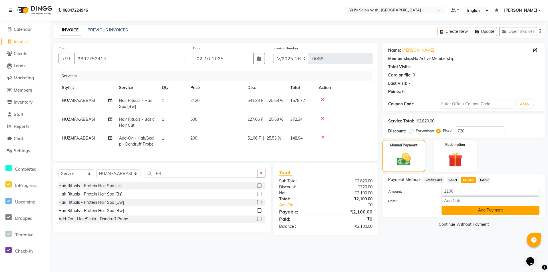
click at [488, 211] on button "Add Payment" at bounding box center [491, 210] width 98 height 9
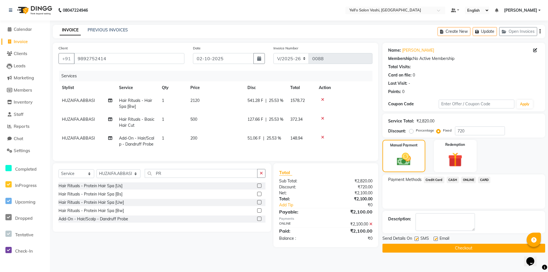
click at [454, 247] on button "Checkout" at bounding box center [464, 248] width 163 height 9
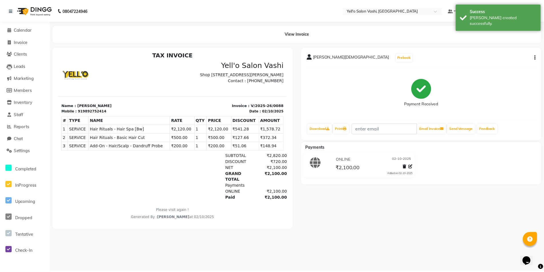
scroll to position [5, 0]
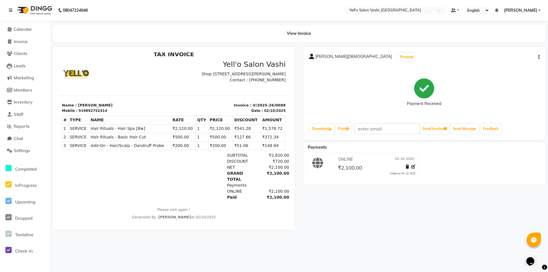
click at [12, 26] on li "Calendar" at bounding box center [25, 29] width 50 height 12
click at [17, 30] on span "Calendar" at bounding box center [23, 29] width 18 height 5
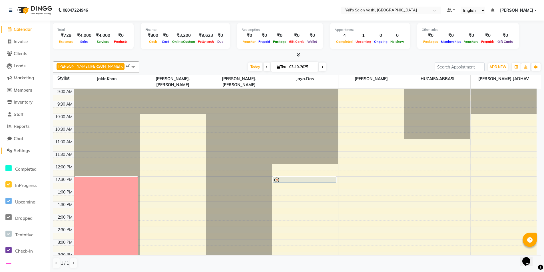
click at [20, 148] on span "Settings" at bounding box center [22, 150] width 16 height 5
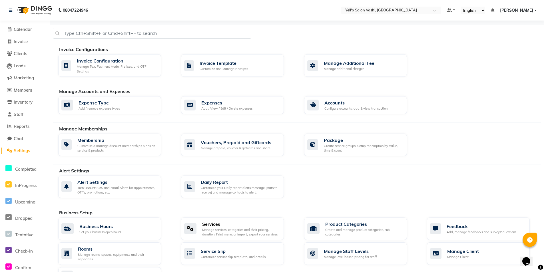
click at [207, 224] on div "Services" at bounding box center [240, 224] width 77 height 7
